Goal: Information Seeking & Learning: Find specific fact

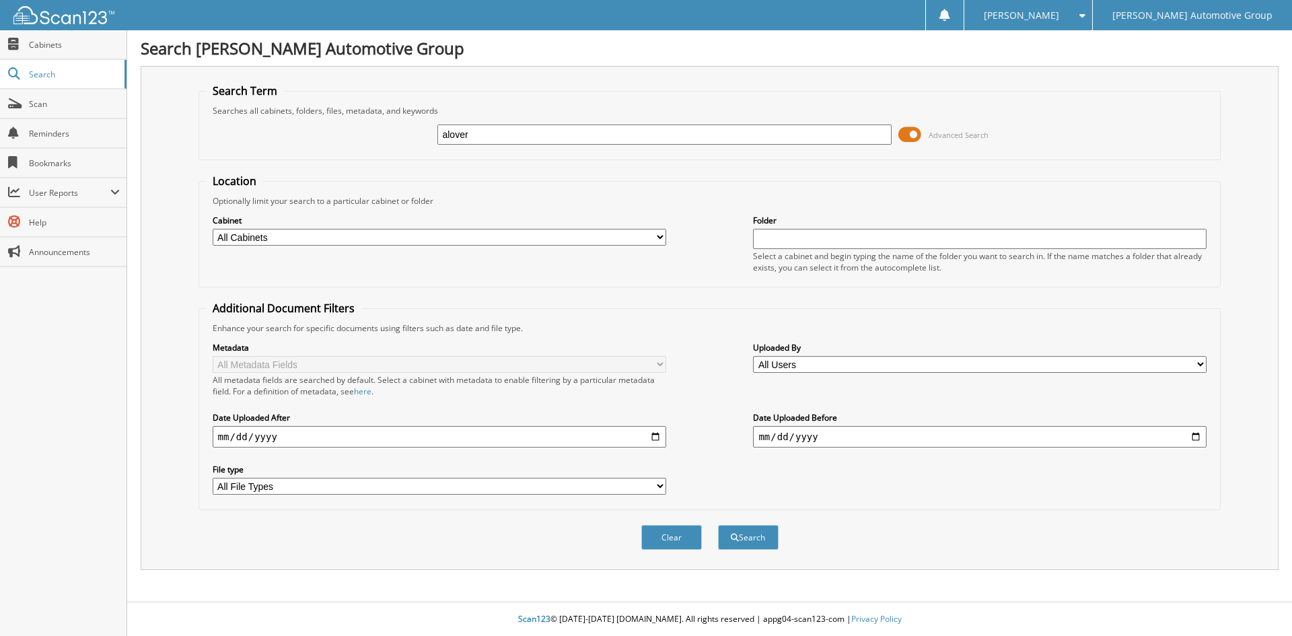
type input "[PERSON_NAME]"
click at [743, 539] on button "Search" at bounding box center [748, 537] width 61 height 25
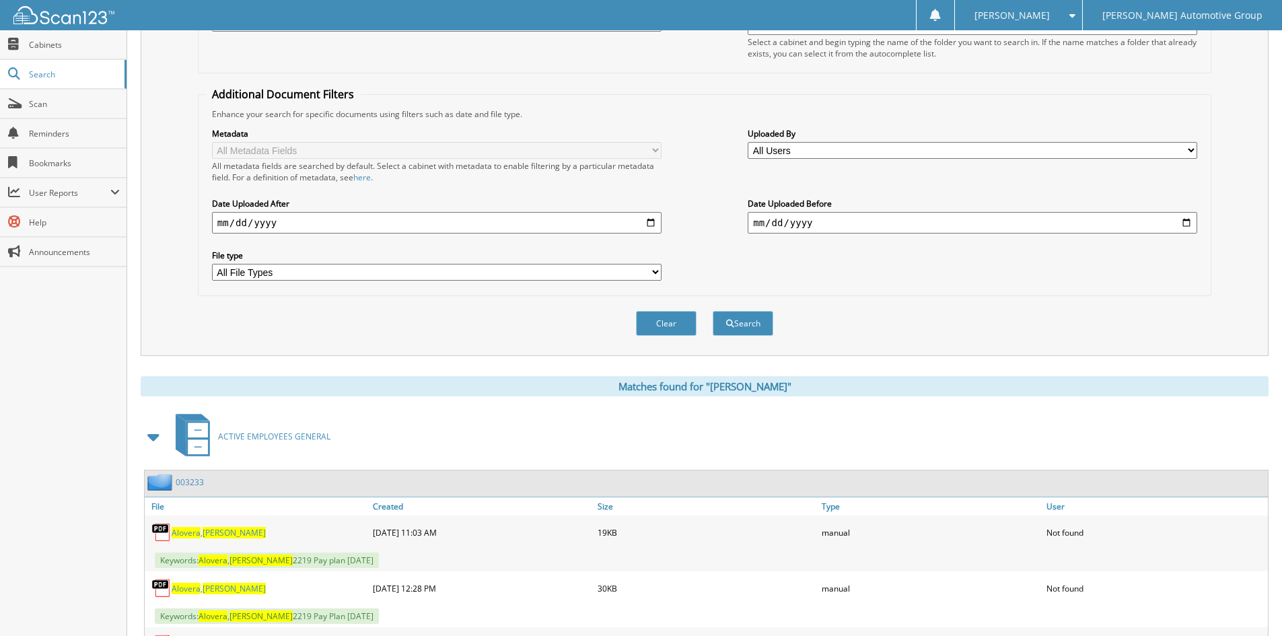
scroll to position [337, 0]
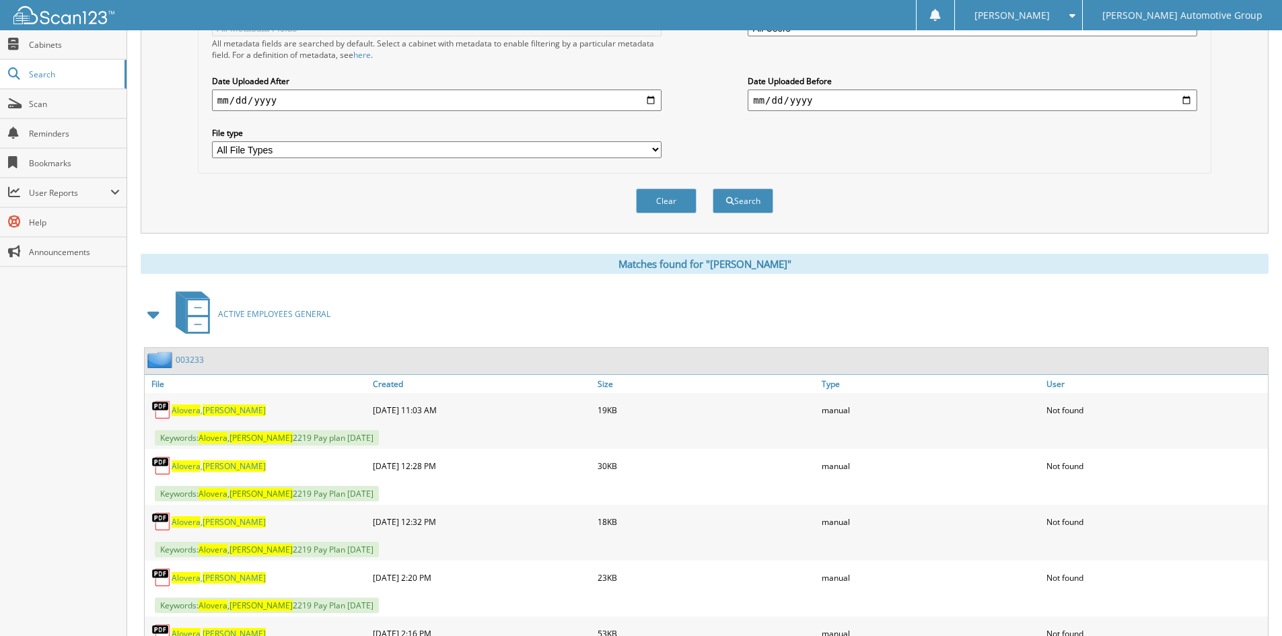
click at [195, 362] on link "003233" at bounding box center [190, 359] width 28 height 11
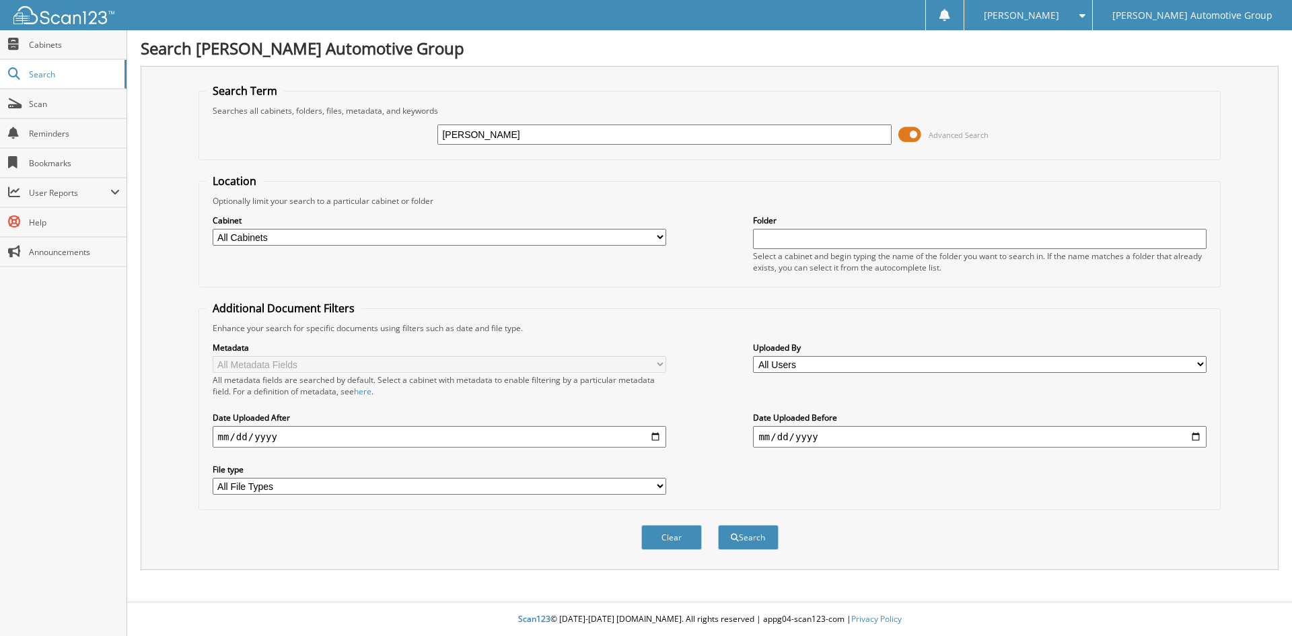
type input "cervenka chris"
click at [718, 525] on button "Search" at bounding box center [748, 537] width 61 height 25
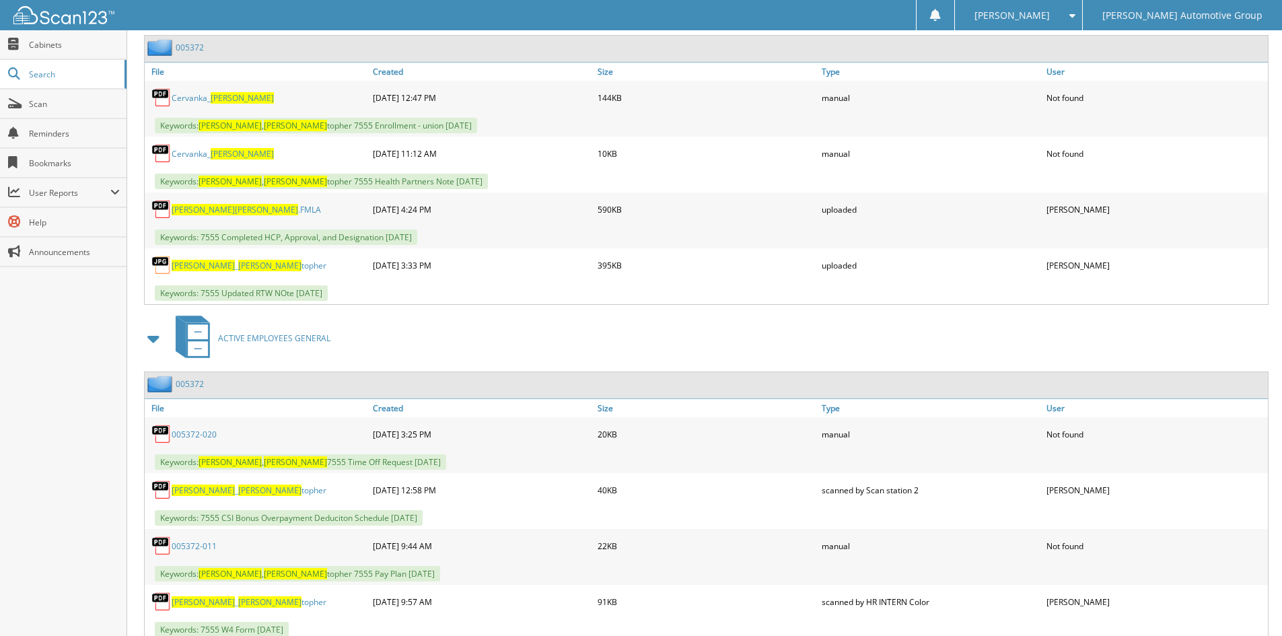
scroll to position [673, 0]
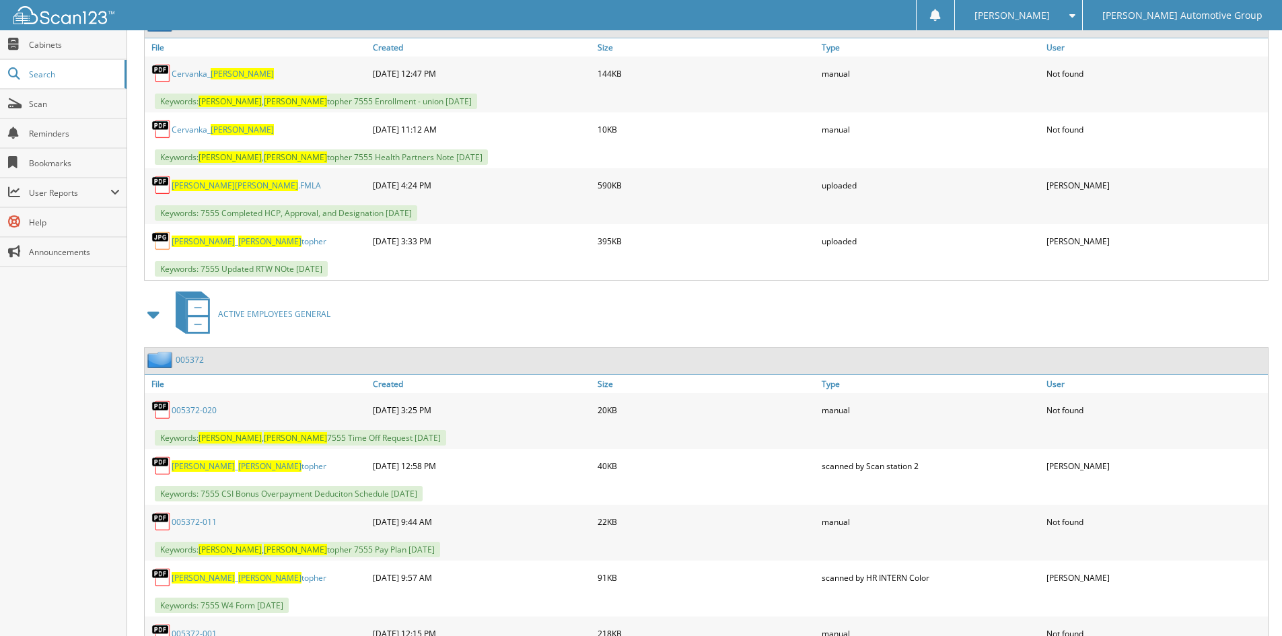
click at [197, 354] on div "005372" at bounding box center [174, 359] width 59 height 17
click at [197, 359] on link "005372" at bounding box center [190, 359] width 28 height 11
